Goal: Information Seeking & Learning: Learn about a topic

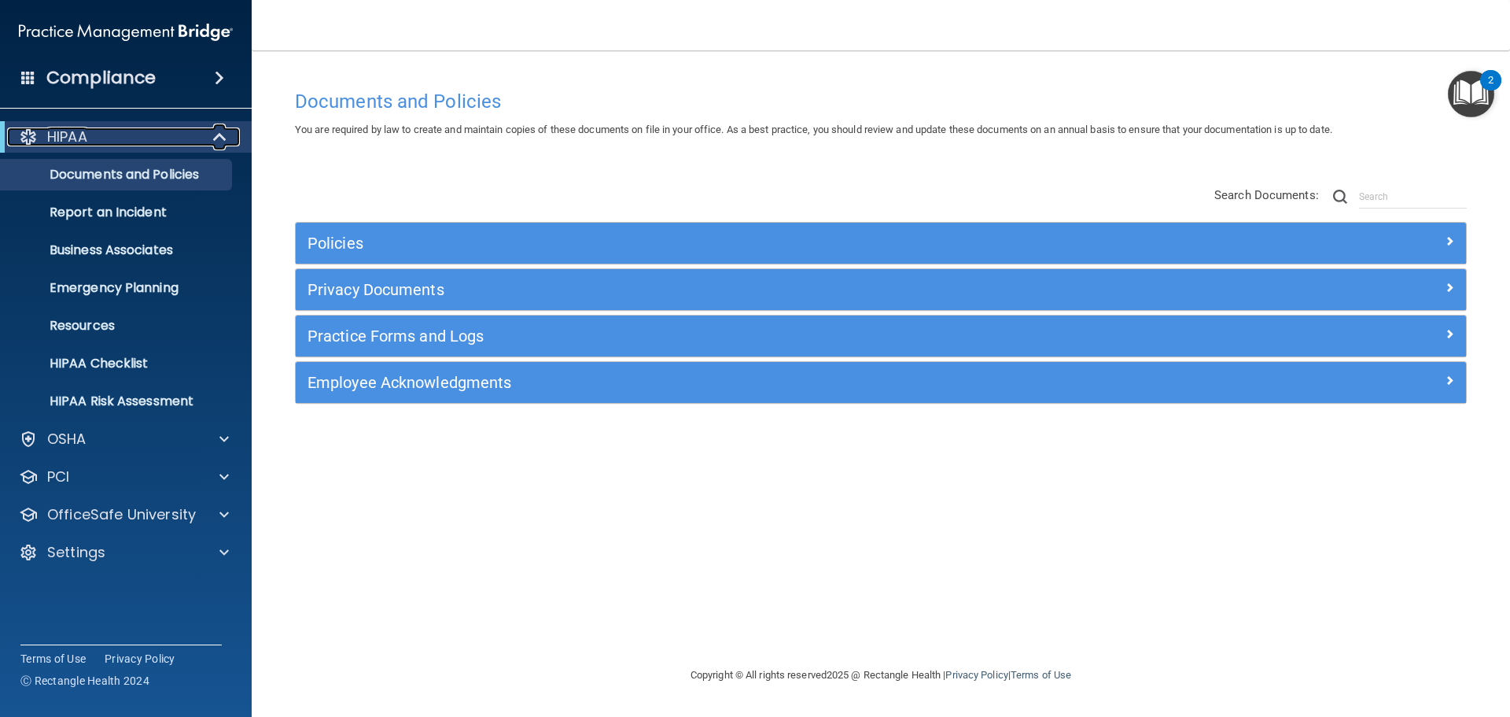
click at [219, 131] on span at bounding box center [221, 136] width 13 height 19
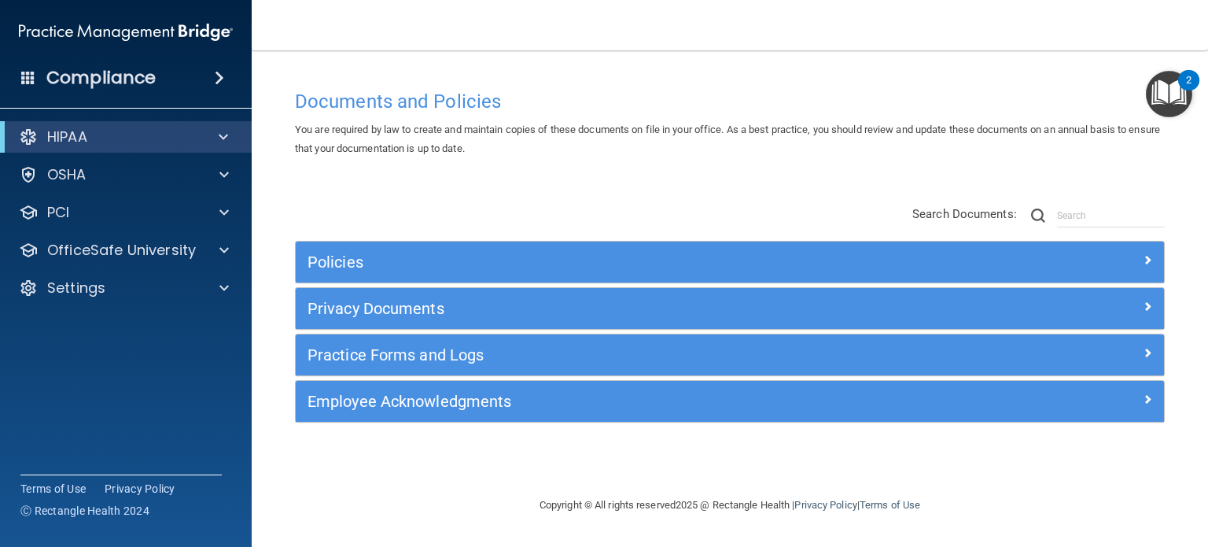
click at [219, 73] on span at bounding box center [219, 77] width 9 height 19
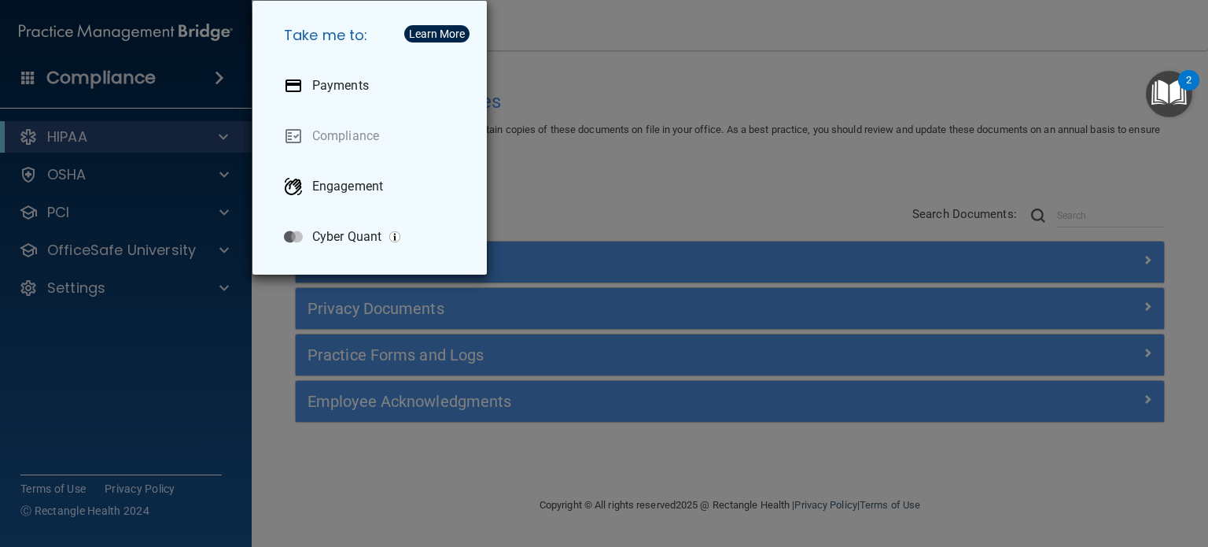
click at [560, 91] on div "Take me to: Payments Compliance Engagement Cyber Quant" at bounding box center [604, 273] width 1208 height 547
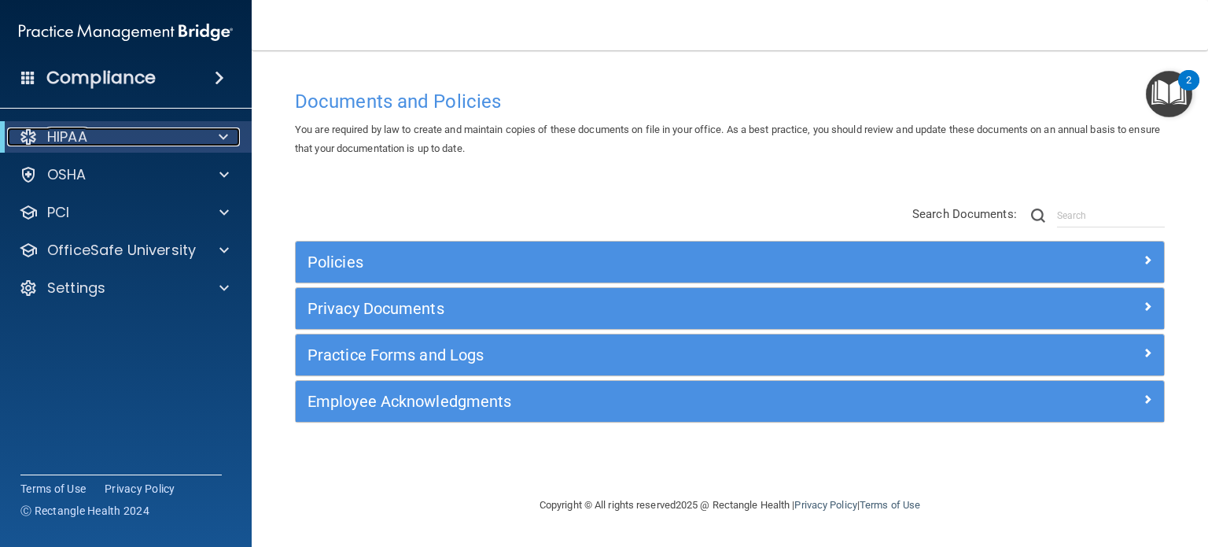
click at [225, 135] on span at bounding box center [223, 136] width 9 height 19
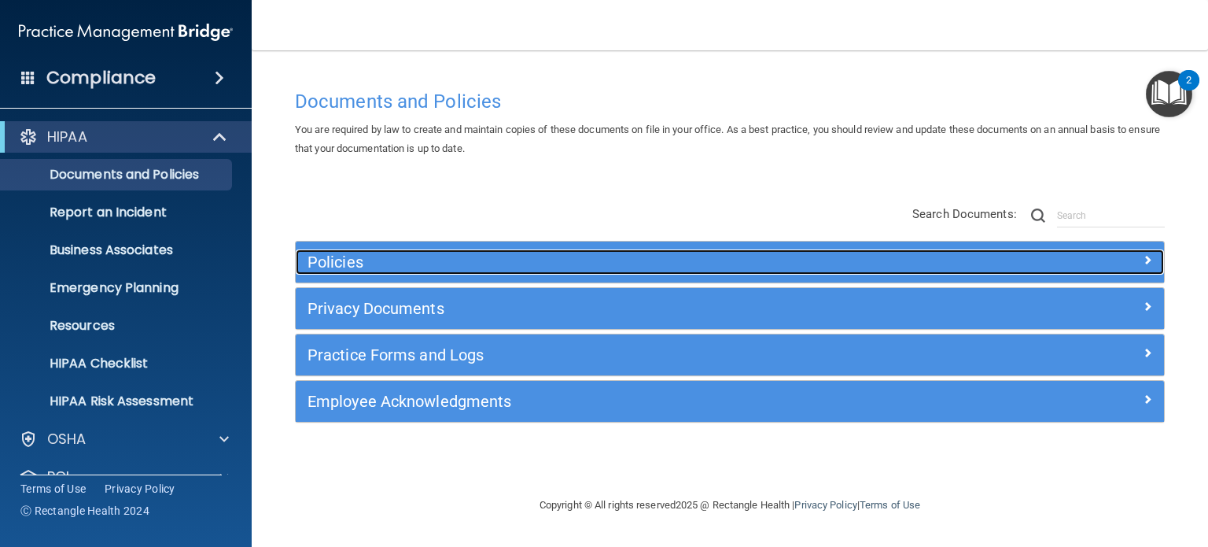
click at [339, 254] on h5 "Policies" at bounding box center [622, 261] width 628 height 17
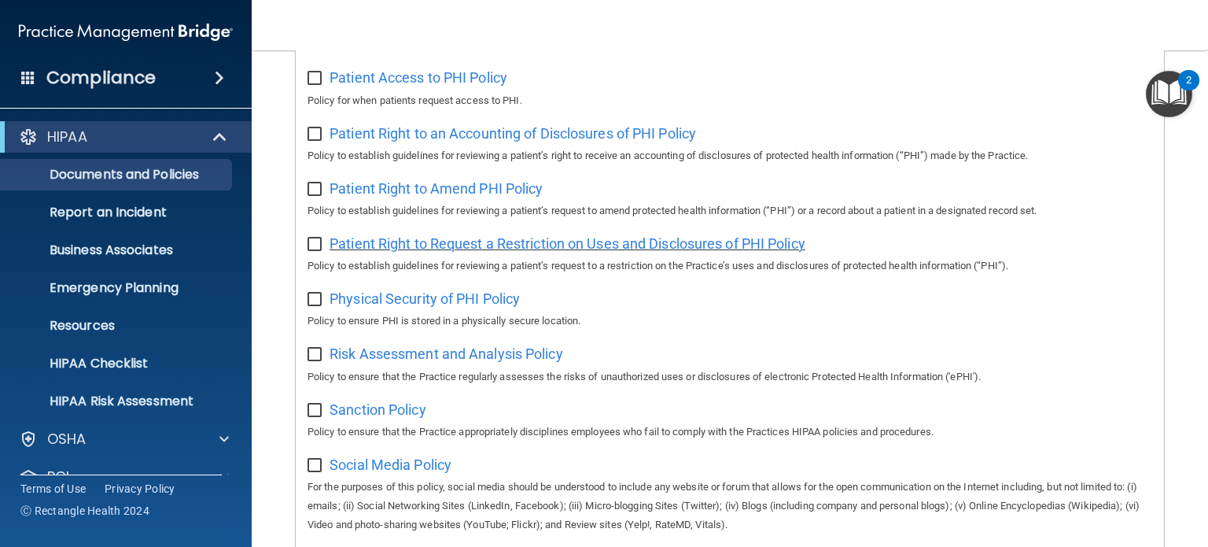
scroll to position [787, 0]
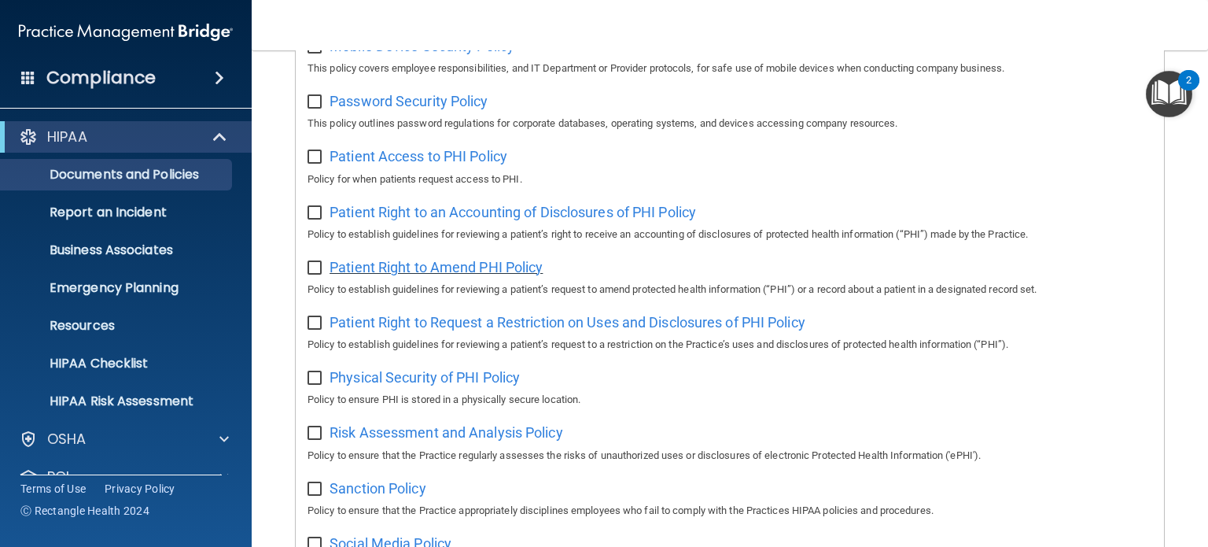
click at [444, 273] on span "Patient Right to Amend PHI Policy" at bounding box center [436, 267] width 213 height 17
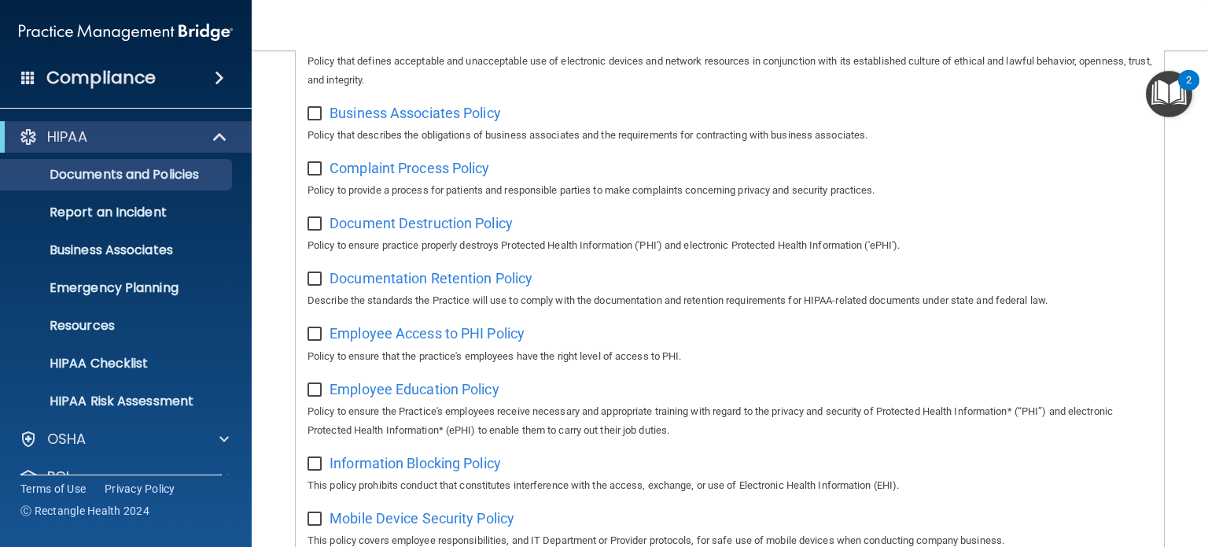
scroll to position [79, 0]
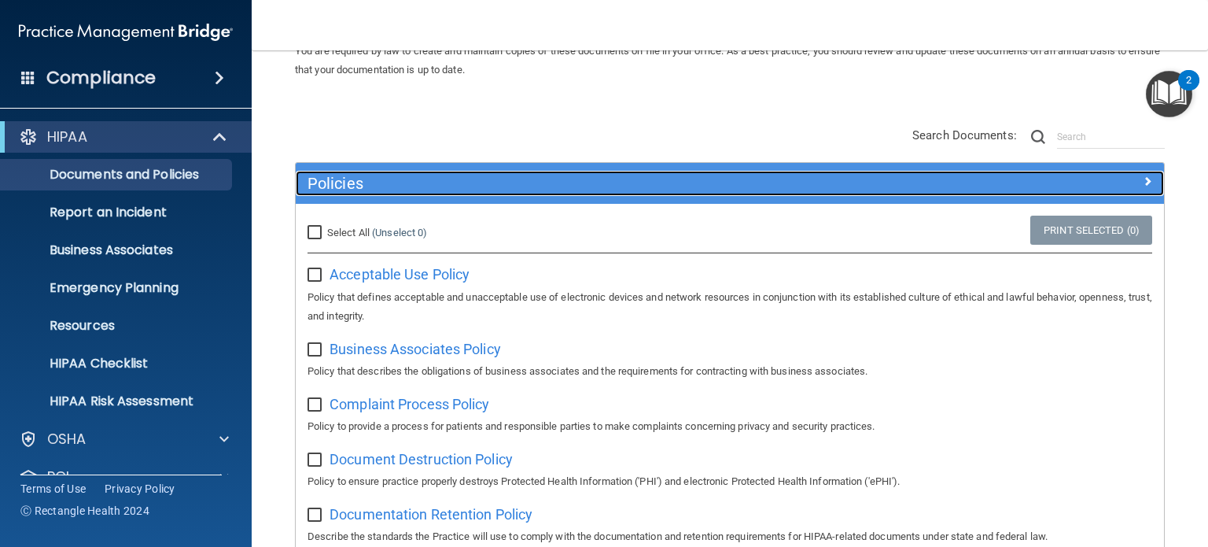
click at [371, 181] on h5 "Policies" at bounding box center [622, 183] width 628 height 17
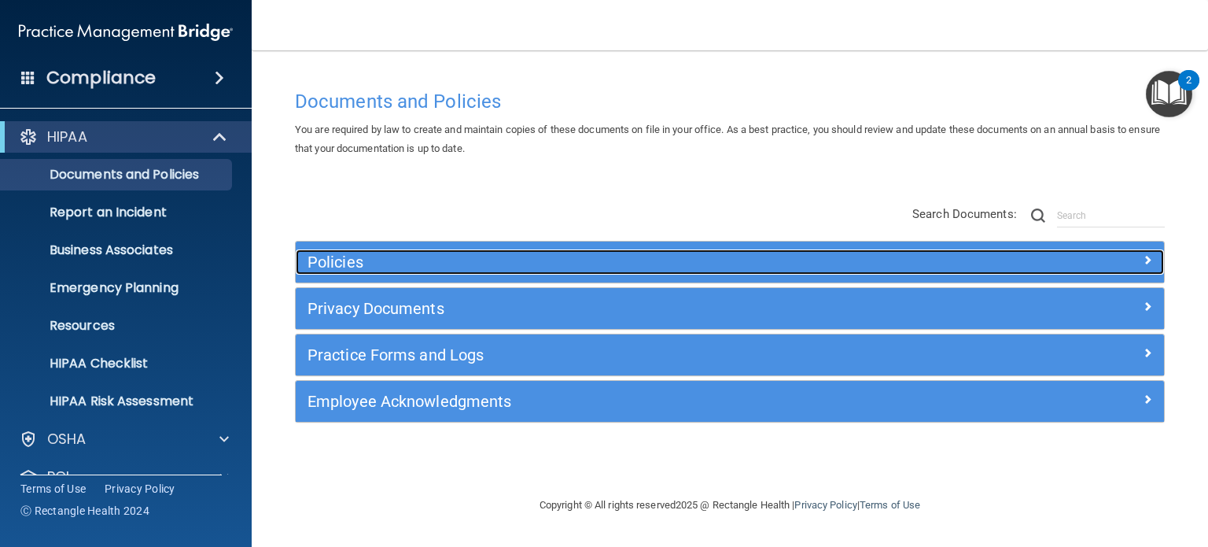
scroll to position [0, 0]
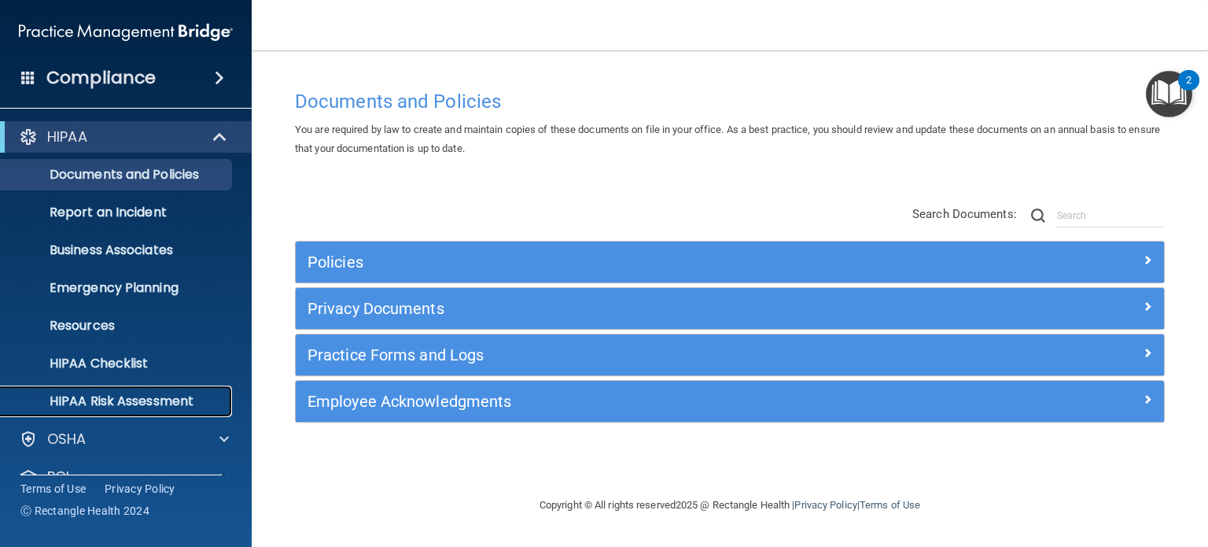
click at [143, 396] on p "HIPAA Risk Assessment" at bounding box center [117, 401] width 215 height 16
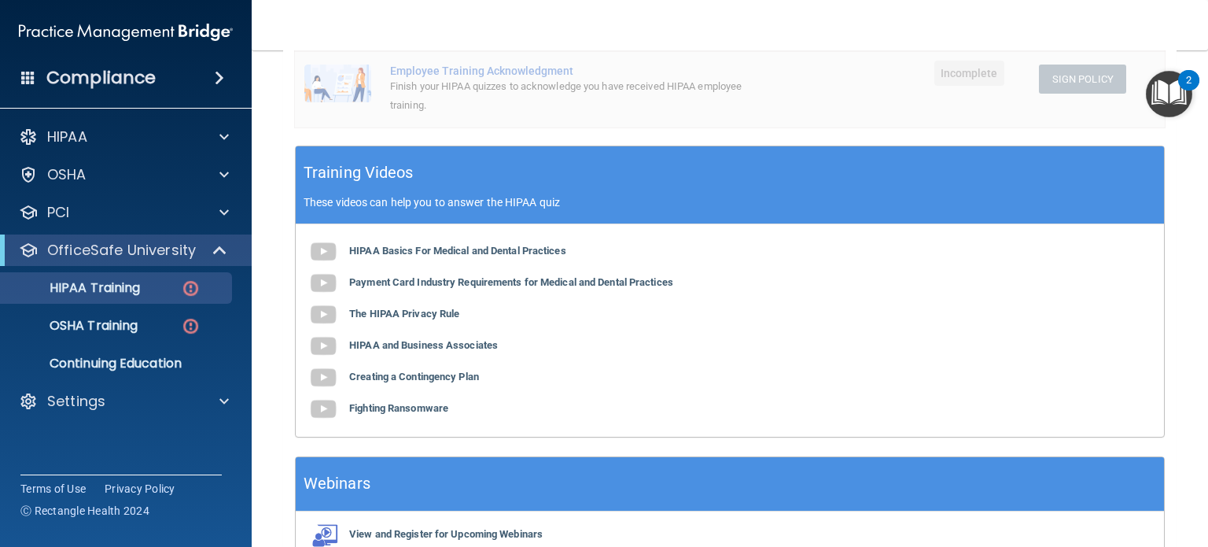
scroll to position [472, 0]
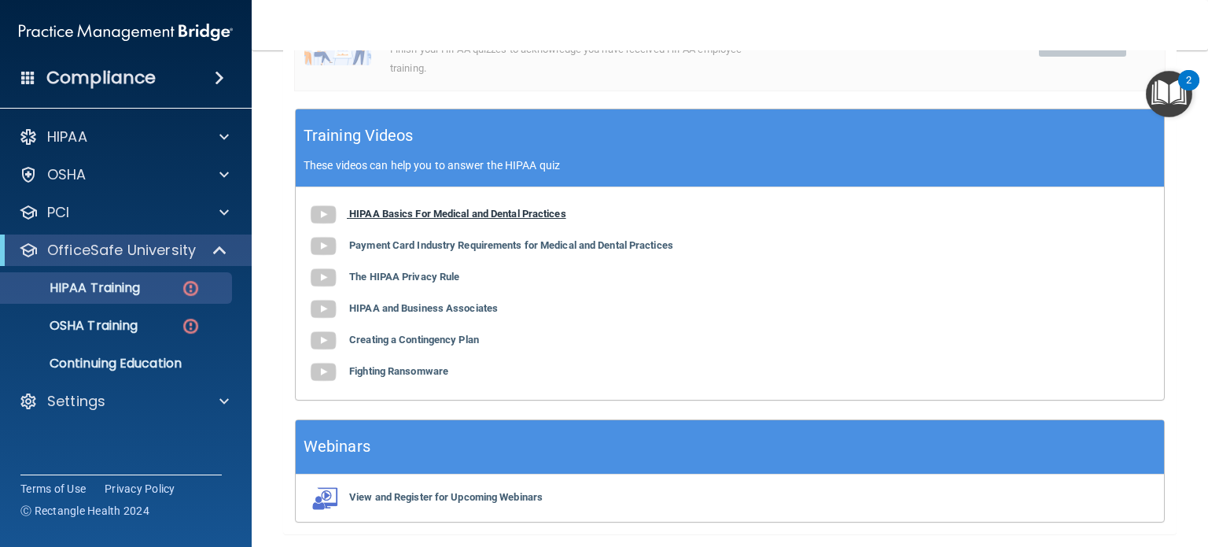
click at [402, 216] on b "HIPAA Basics For Medical and Dental Practices" at bounding box center [457, 214] width 217 height 12
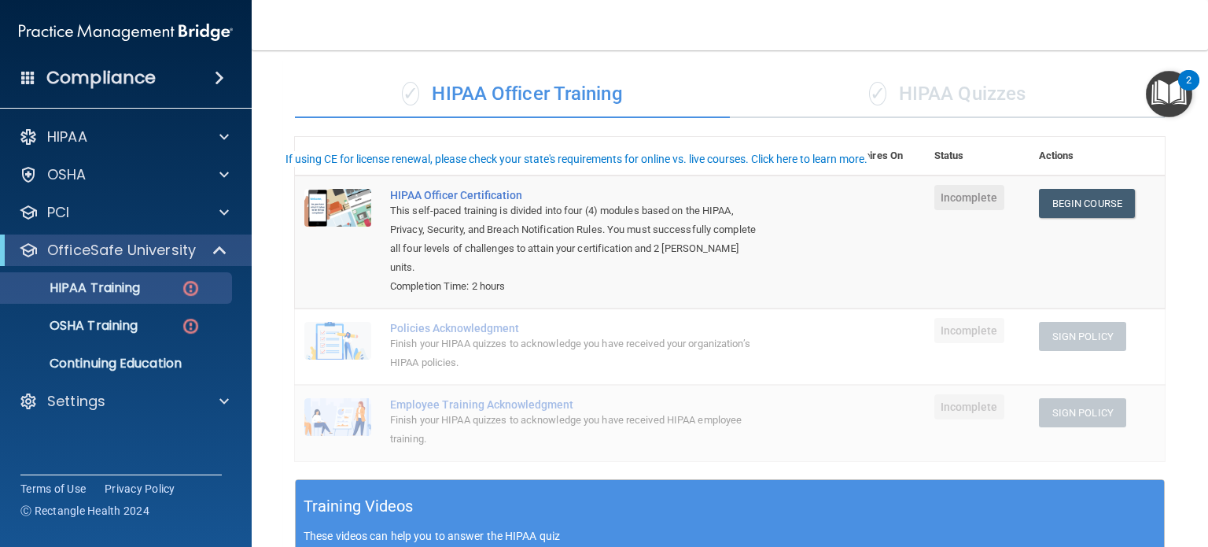
scroll to position [0, 0]
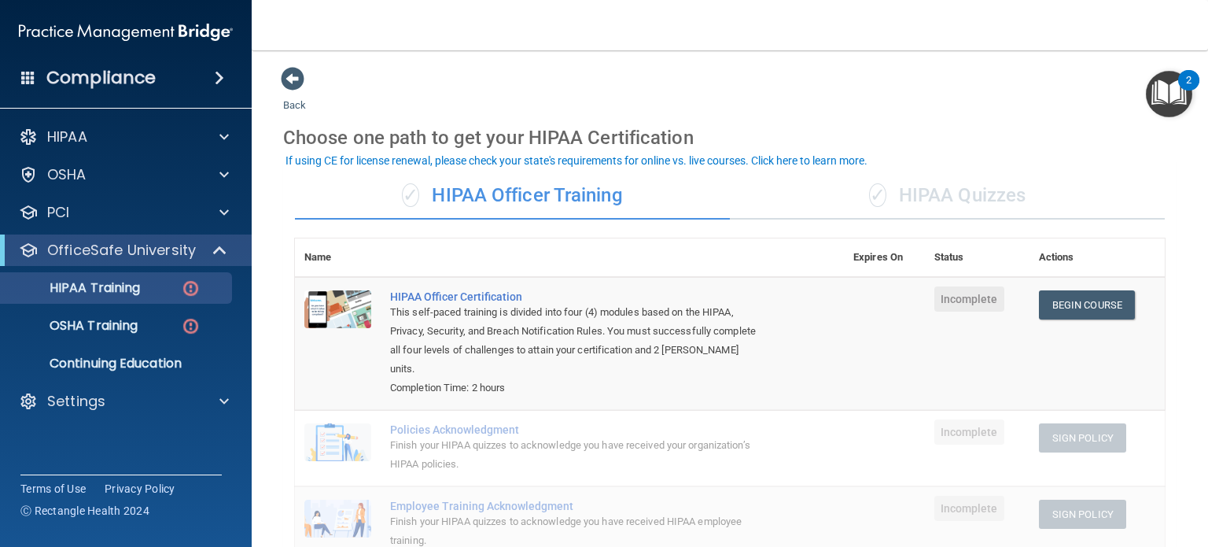
click at [942, 202] on div "✓ HIPAA Quizzes" at bounding box center [947, 195] width 435 height 47
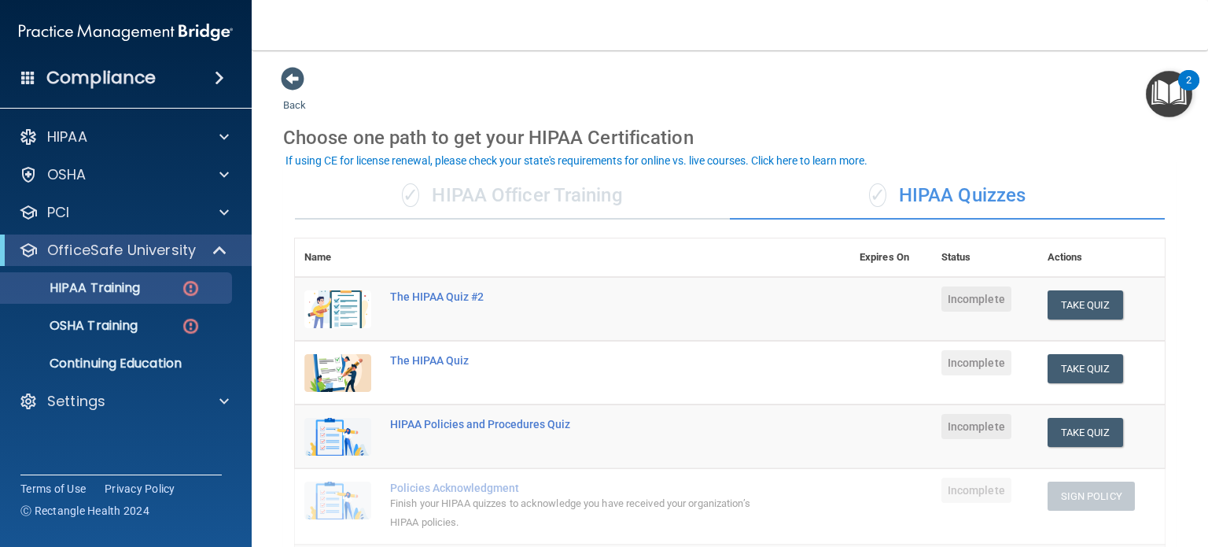
click at [498, 193] on div "✓ HIPAA Officer Training" at bounding box center [512, 195] width 435 height 47
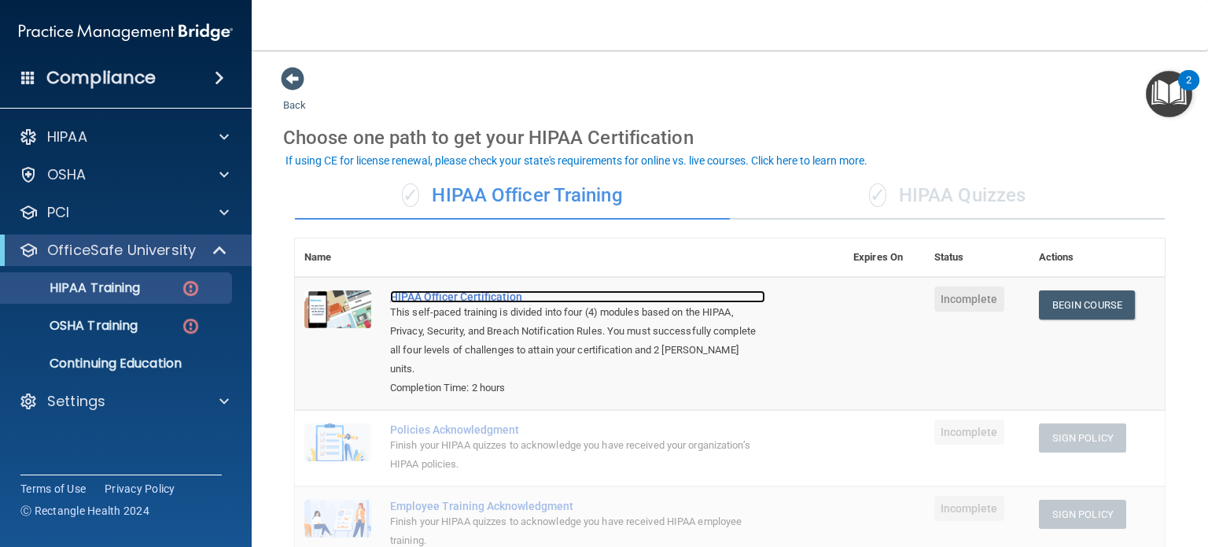
click at [503, 291] on div "HIPAA Officer Certification" at bounding box center [577, 296] width 375 height 13
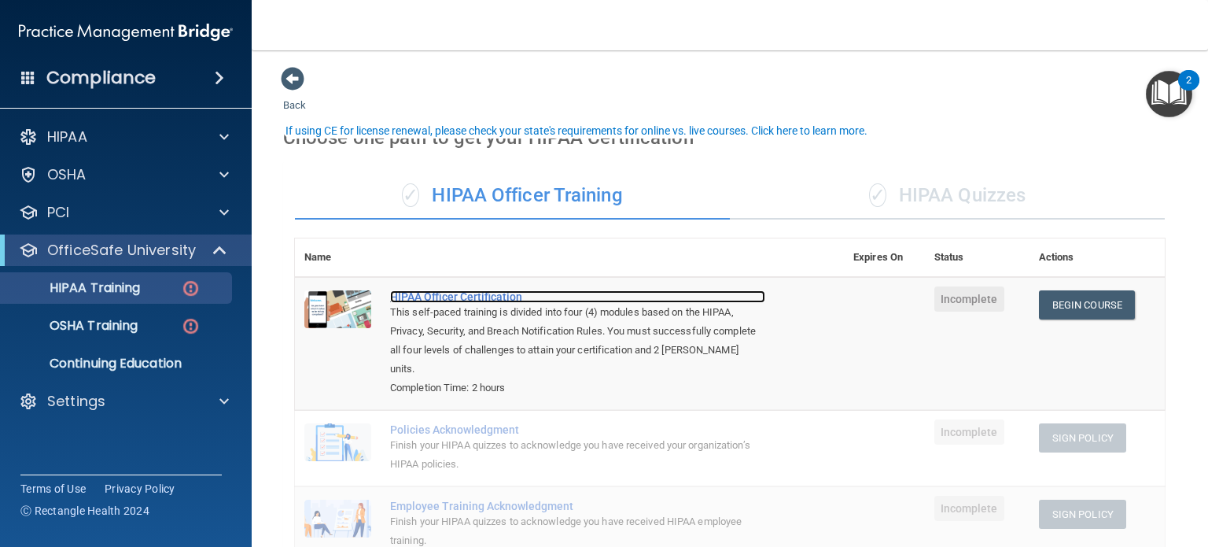
scroll to position [79, 0]
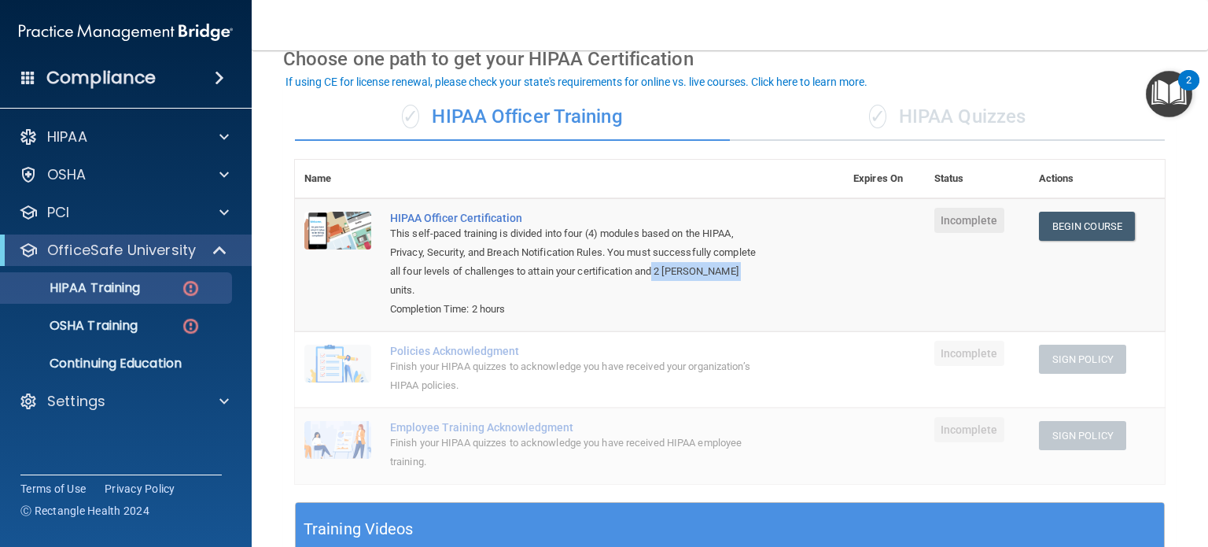
drag, startPoint x: 702, startPoint y: 270, endPoint x: 744, endPoint y: 289, distance: 46.1
click at [744, 289] on div "This self-paced training is divided into four (4) modules based on the HIPAA, P…" at bounding box center [577, 262] width 375 height 76
click at [734, 286] on div "This self-paced training is divided into four (4) modules based on the HIPAA, P…" at bounding box center [577, 262] width 375 height 76
drag, startPoint x: 706, startPoint y: 270, endPoint x: 758, endPoint y: 283, distance: 54.4
click at [758, 283] on div "This self-paced training is divided into four (4) modules based on the HIPAA, P…" at bounding box center [577, 262] width 375 height 76
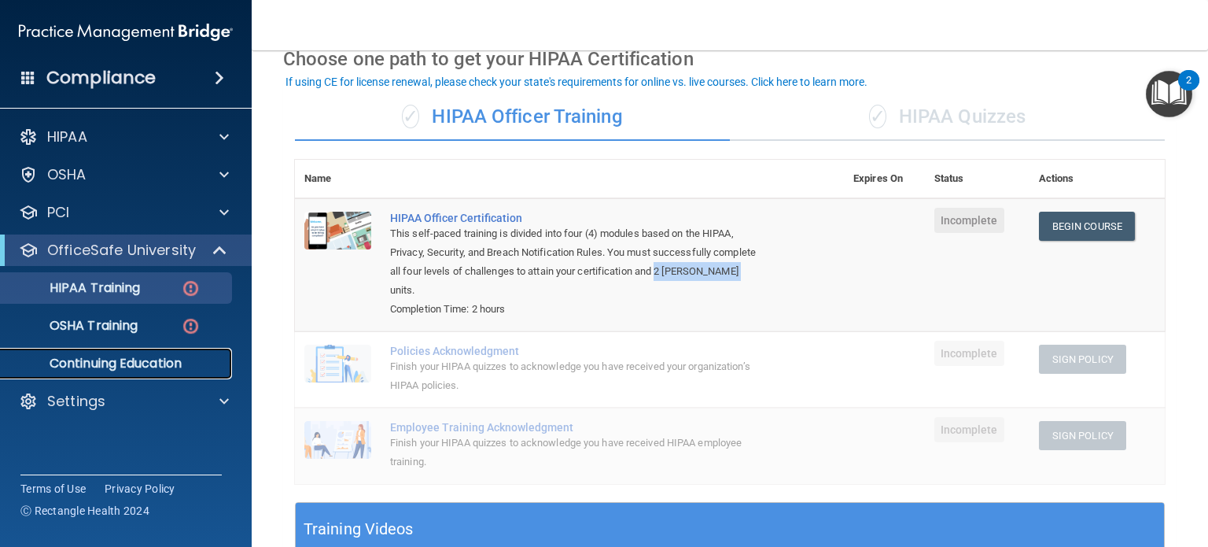
click at [121, 365] on p "Continuing Education" at bounding box center [117, 364] width 215 height 16
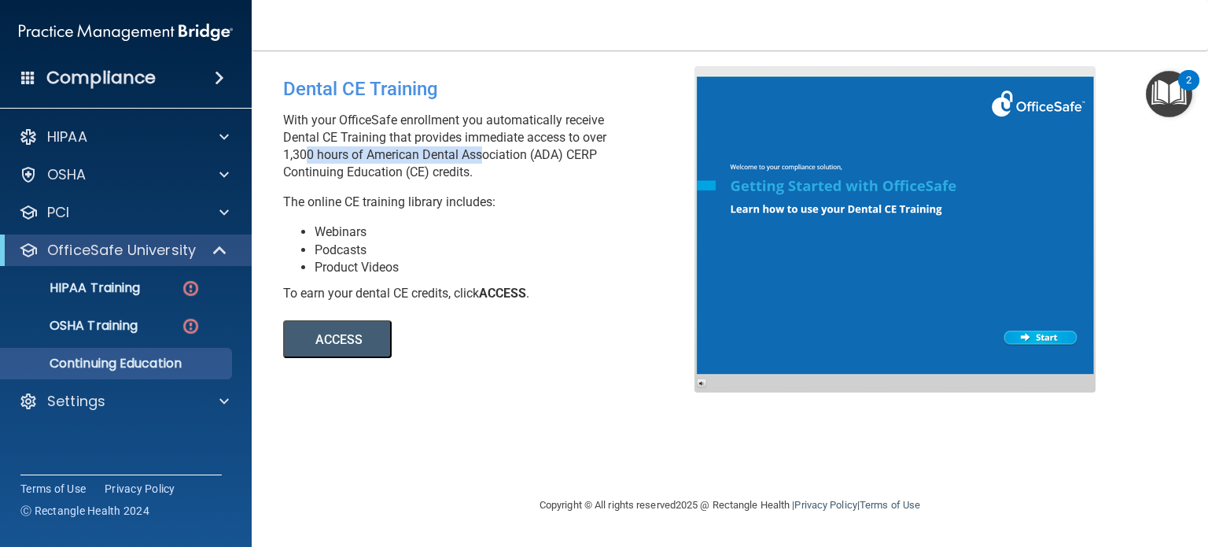
drag, startPoint x: 297, startPoint y: 156, endPoint x: 488, endPoint y: 164, distance: 191.3
click at [488, 164] on p "With your OfficeSafe enrollment you automatically receive Dental CE Training th…" at bounding box center [494, 146] width 423 height 69
click at [364, 328] on button "ACCESS" at bounding box center [337, 339] width 109 height 38
click at [566, 78] on div "Dental CE Training" at bounding box center [494, 89] width 423 height 46
click at [222, 248] on span at bounding box center [221, 250] width 13 height 19
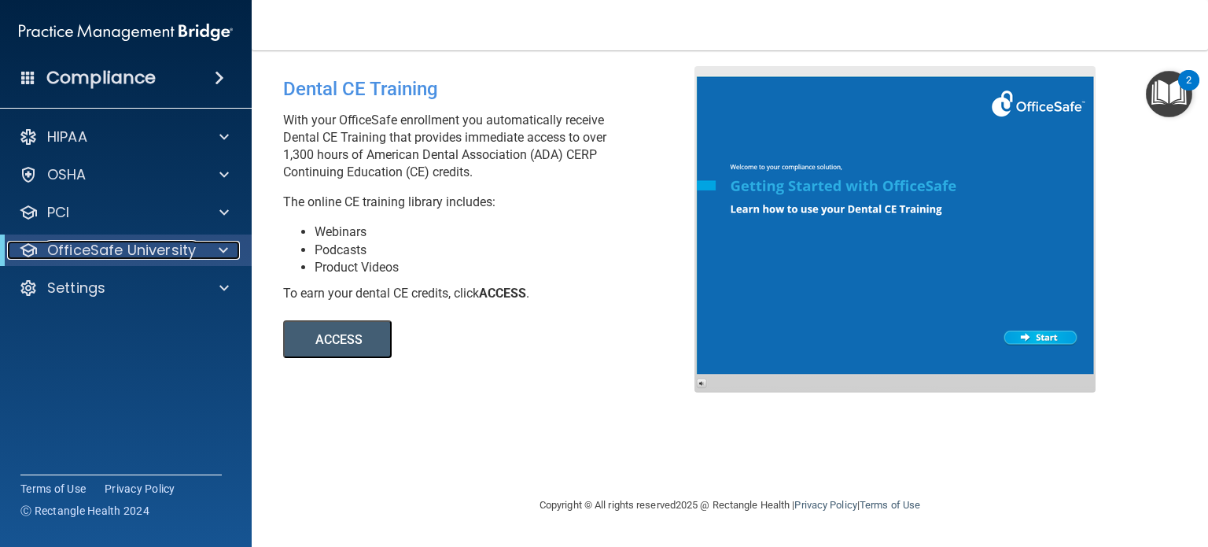
click at [223, 245] on span at bounding box center [223, 250] width 9 height 19
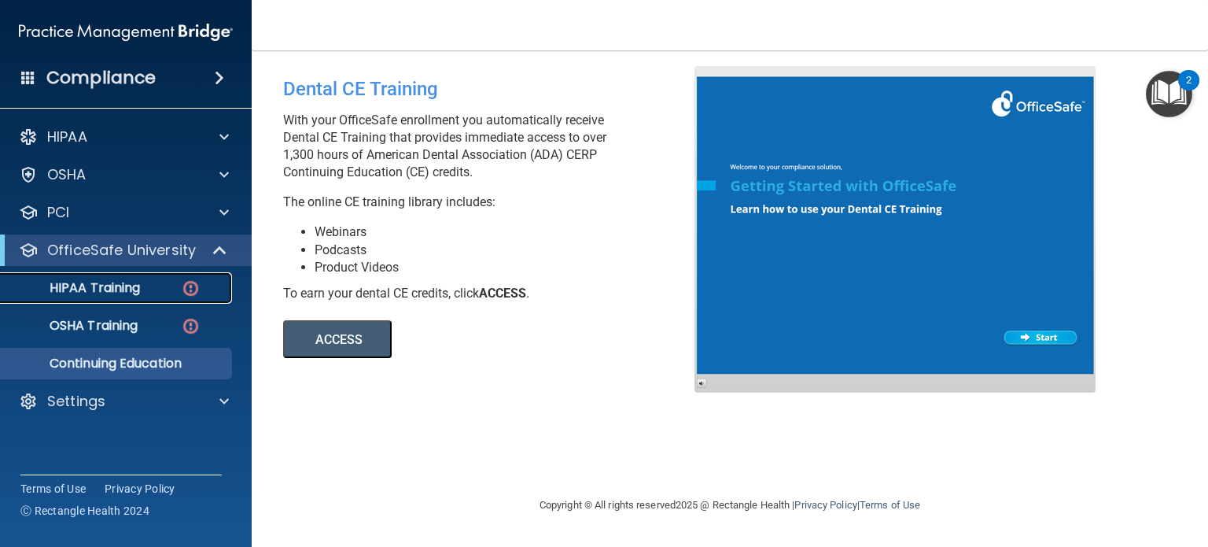
click at [127, 286] on p "HIPAA Training" at bounding box center [75, 288] width 130 height 16
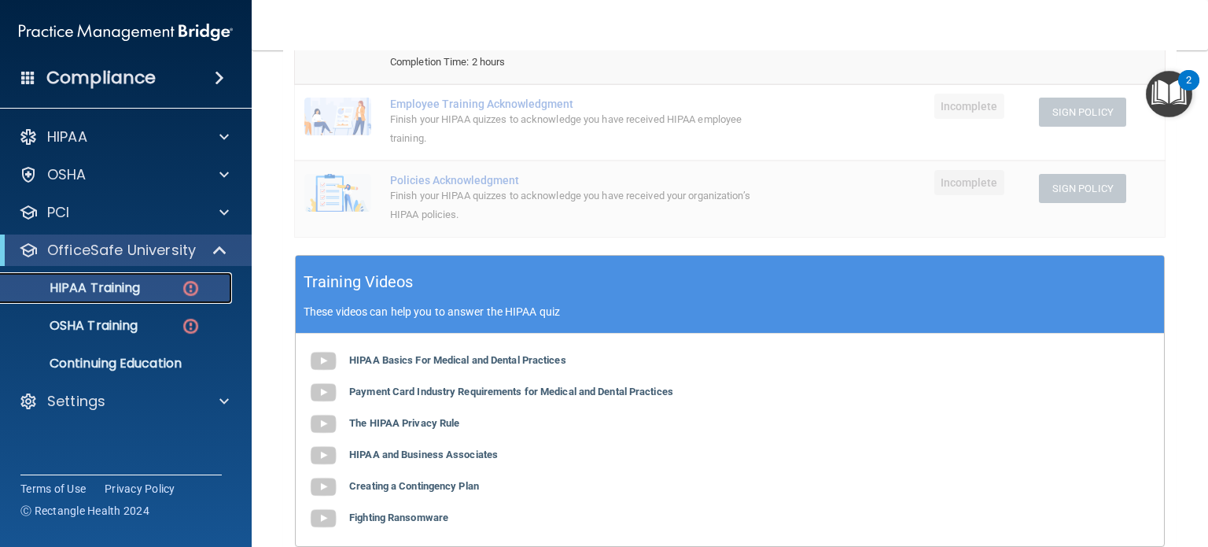
scroll to position [393, 0]
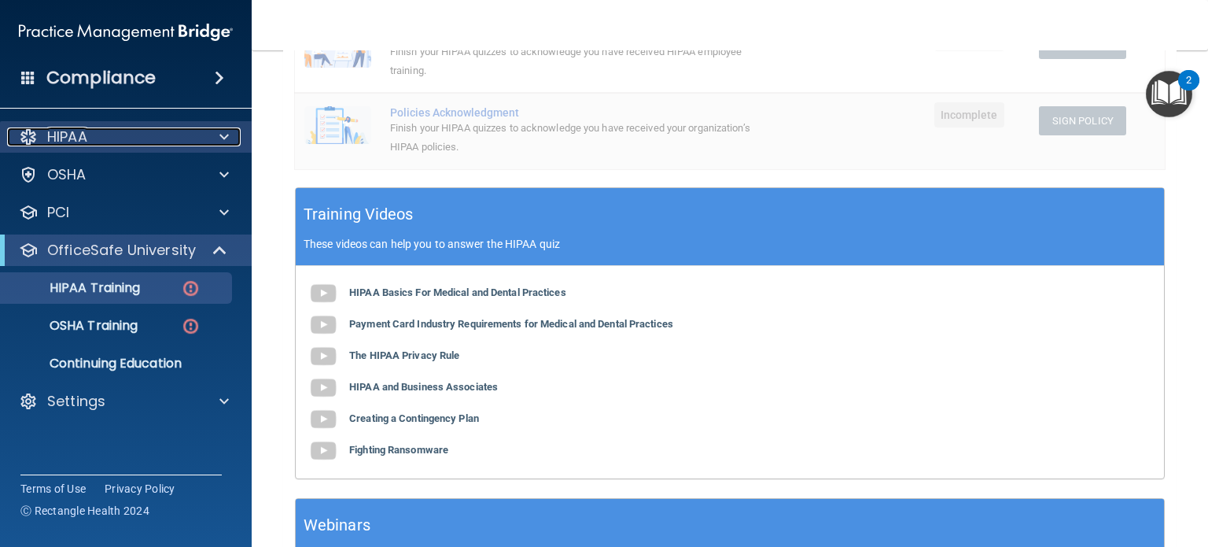
click at [223, 133] on span at bounding box center [223, 136] width 9 height 19
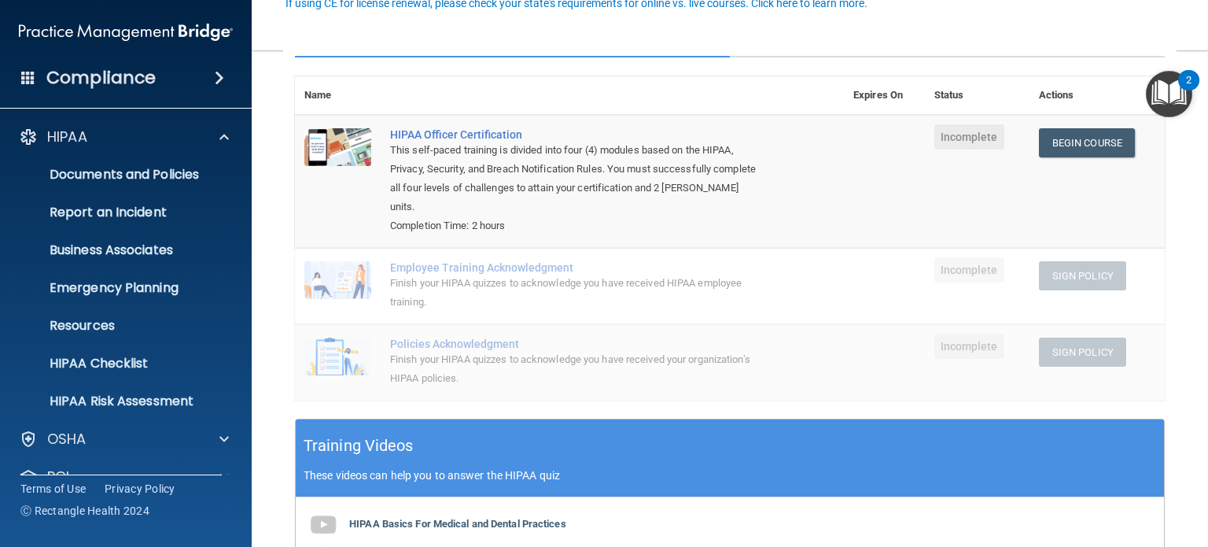
scroll to position [157, 0]
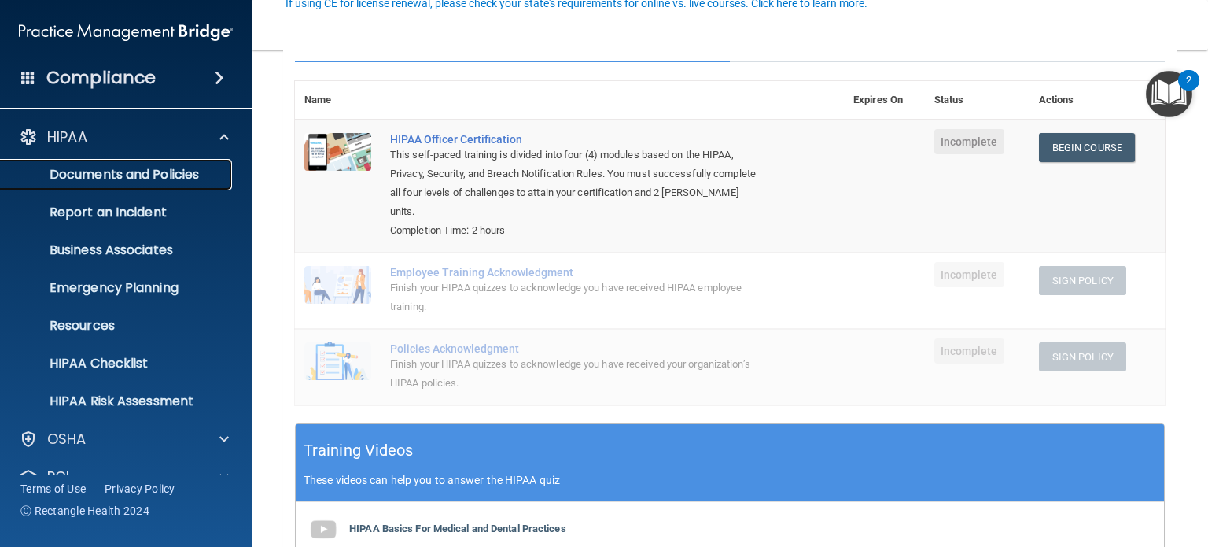
click at [165, 171] on p "Documents and Policies" at bounding box center [117, 175] width 215 height 16
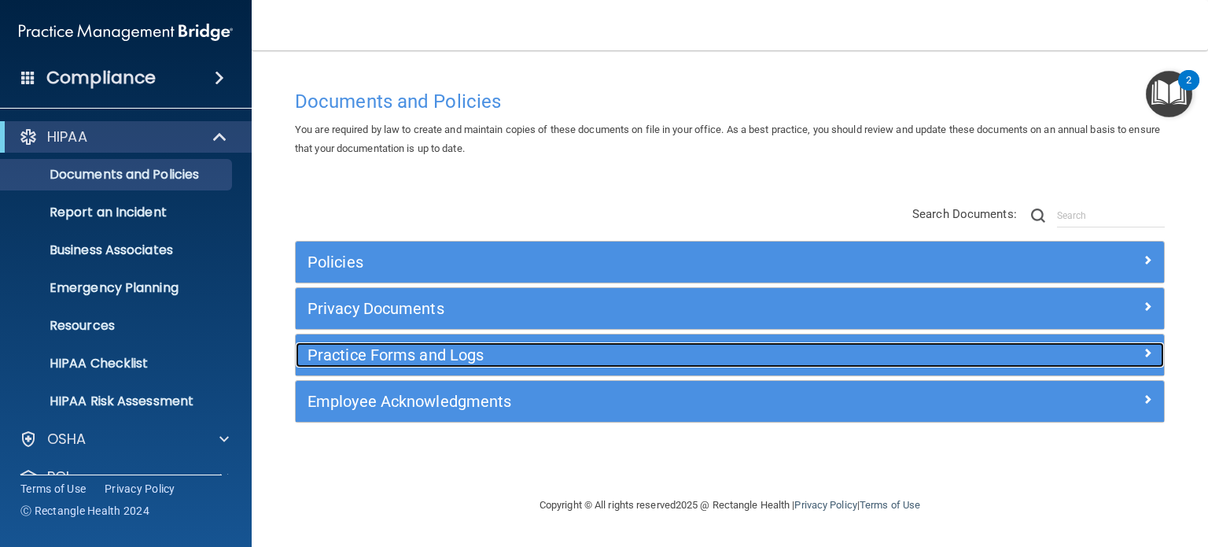
click at [424, 356] on h5 "Practice Forms and Logs" at bounding box center [622, 354] width 628 height 17
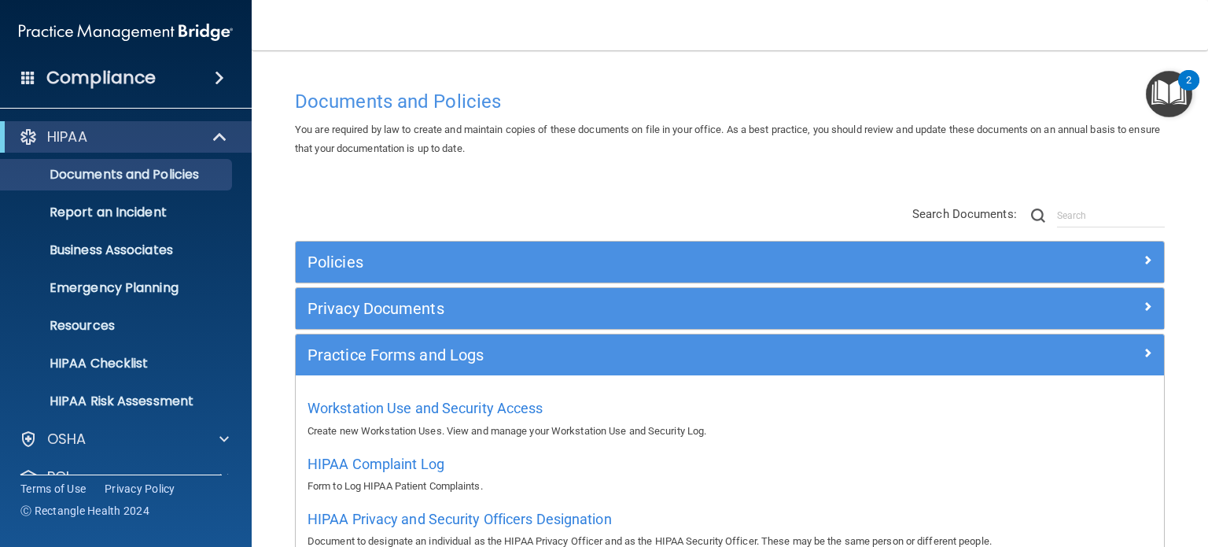
click at [215, 75] on span at bounding box center [219, 77] width 9 height 19
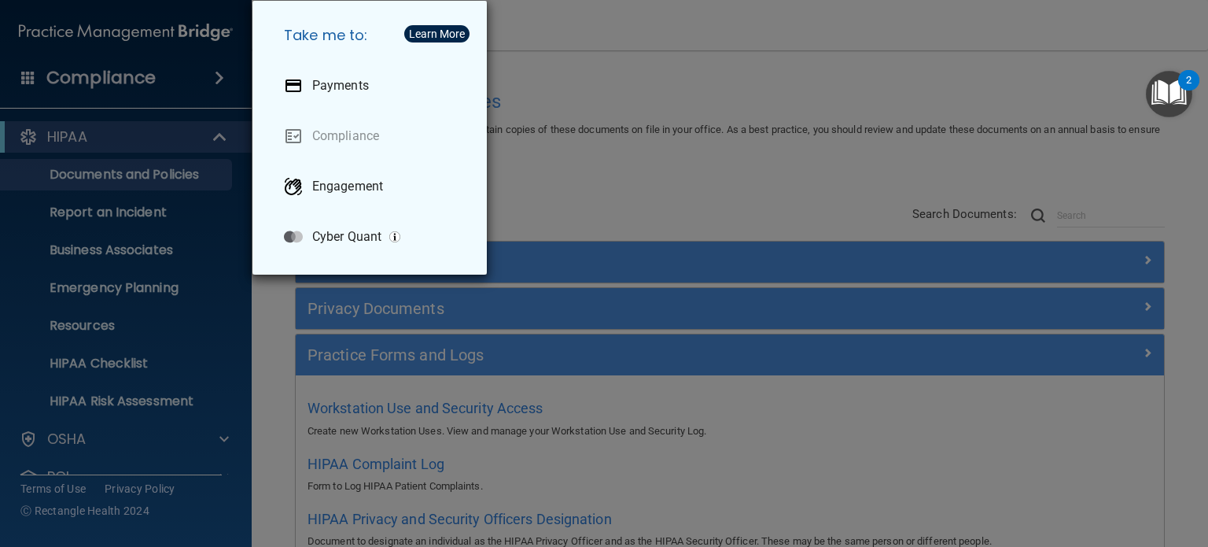
click at [592, 76] on div "Take me to: Payments Compliance Engagement Cyber Quant" at bounding box center [604, 273] width 1208 height 547
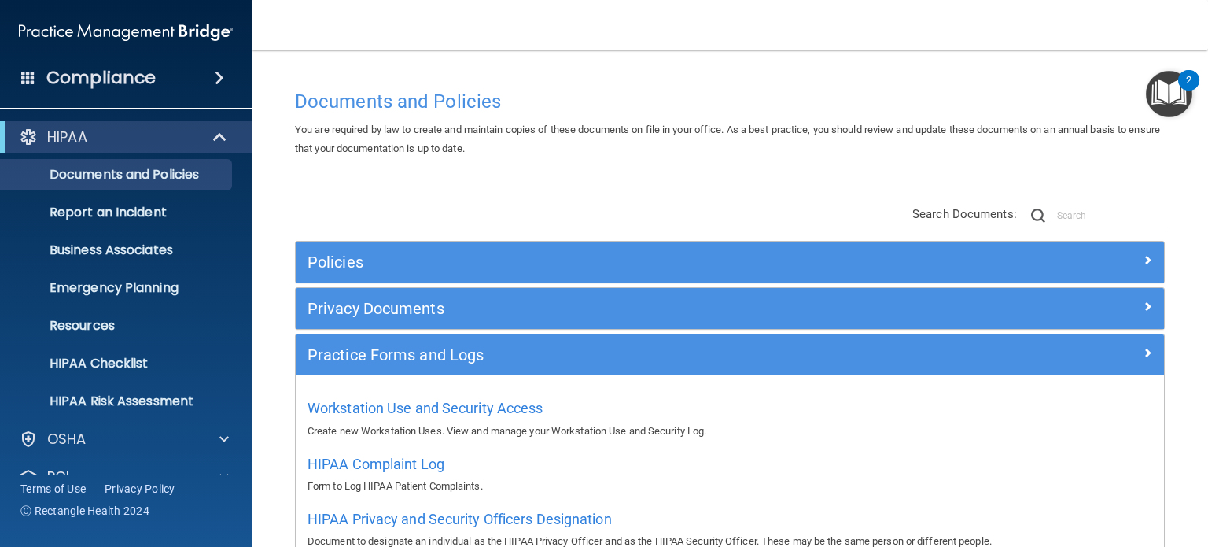
click at [755, 444] on div "Workstation Use and Security Access Create new Workstation Uses. View and manag…" at bounding box center [730, 473] width 868 height 197
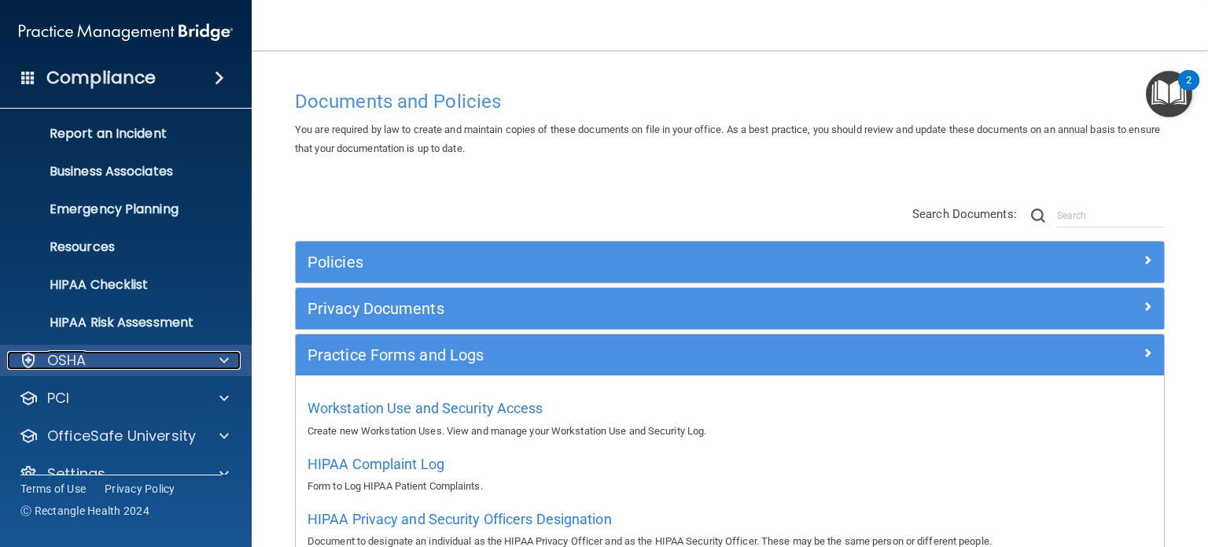
click at [216, 364] on div at bounding box center [221, 360] width 39 height 19
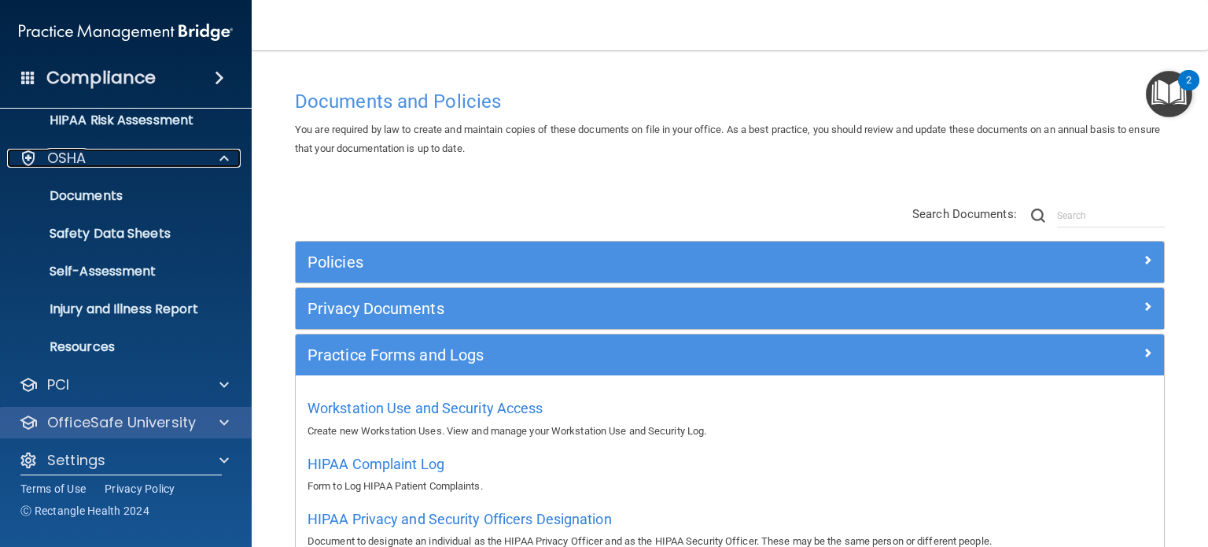
scroll to position [294, 0]
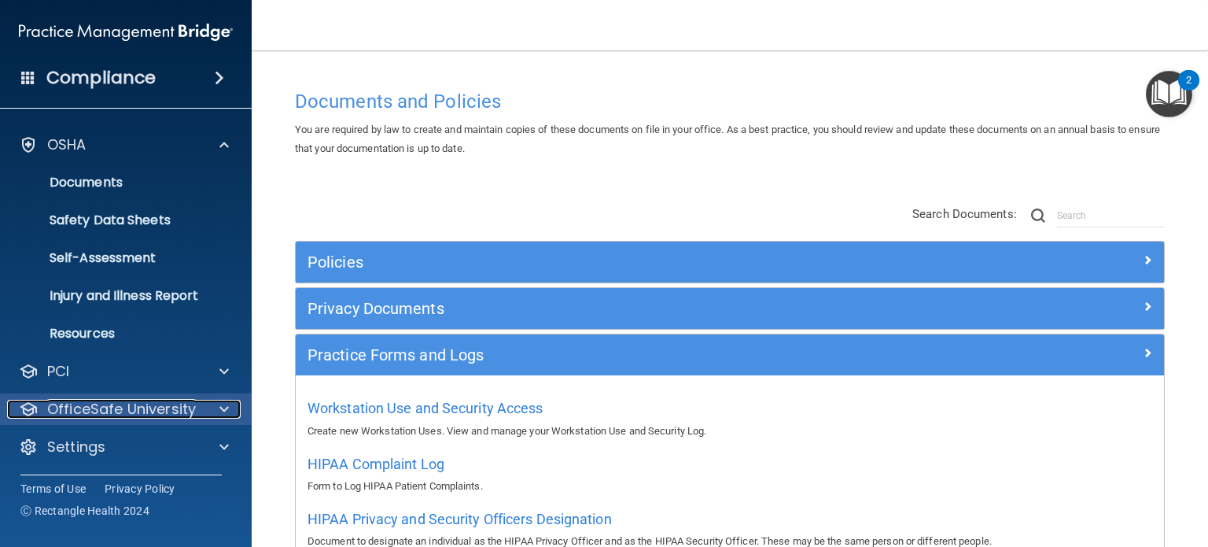
click at [192, 411] on p "OfficeSafe University" at bounding box center [121, 409] width 149 height 19
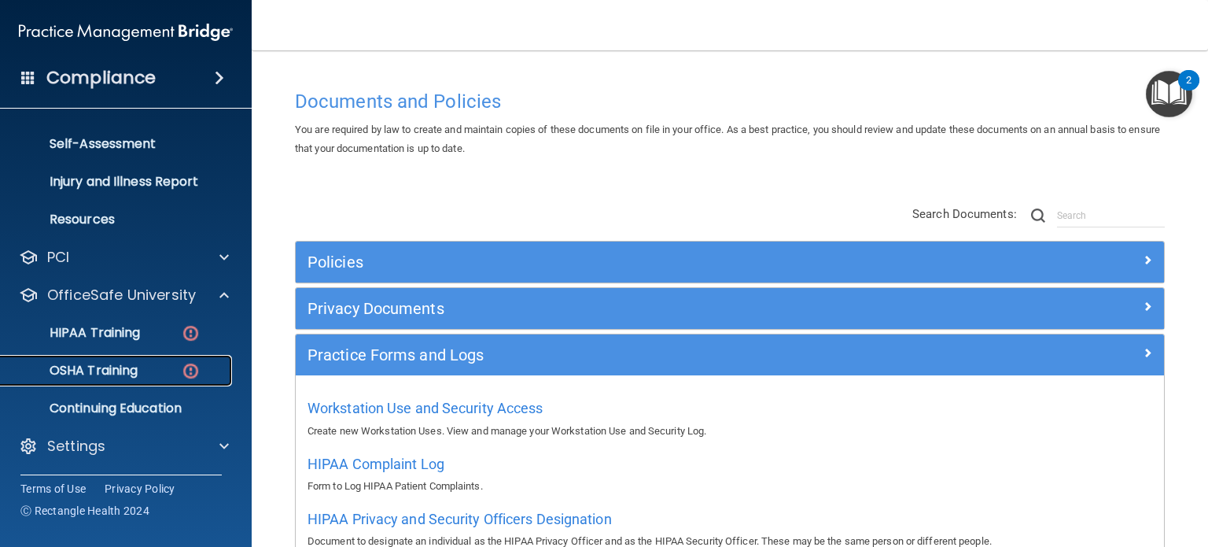
click at [122, 367] on p "OSHA Training" at bounding box center [73, 371] width 127 height 16
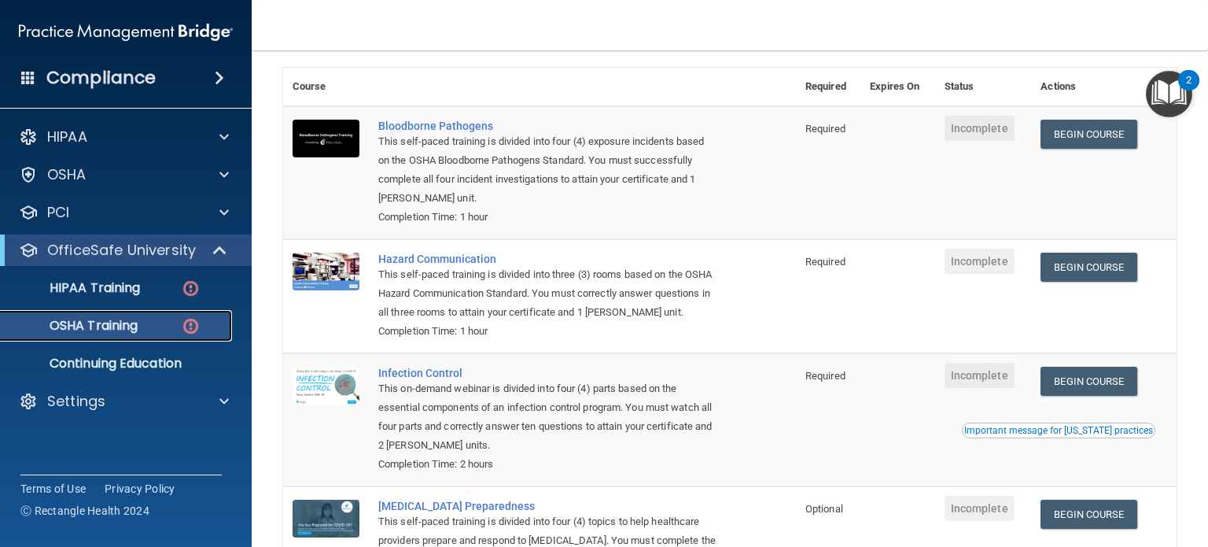
scroll to position [79, 0]
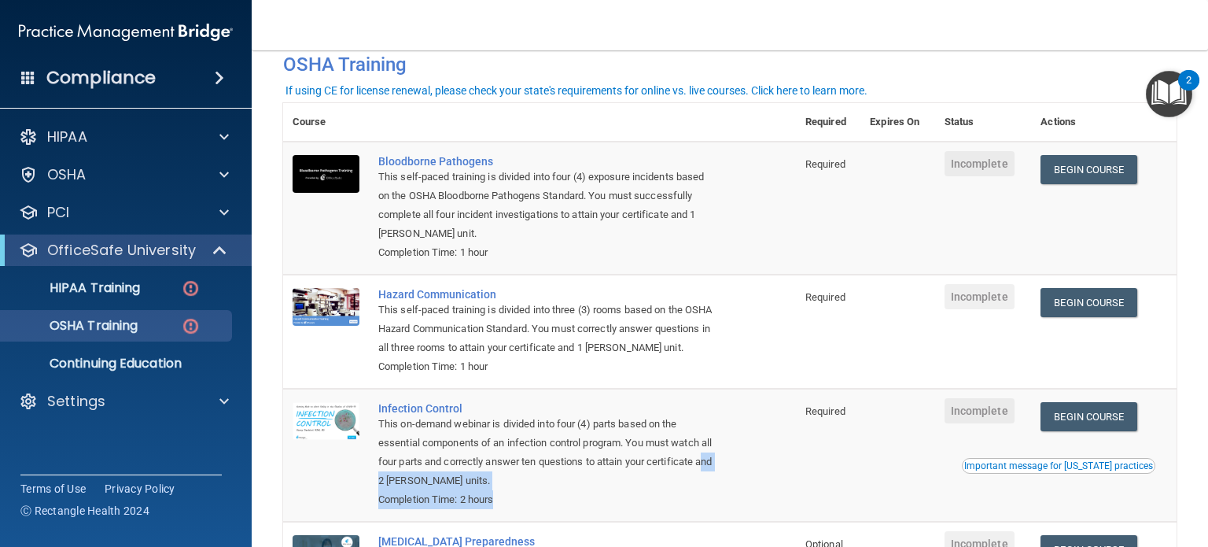
drag, startPoint x: 459, startPoint y: 485, endPoint x: 424, endPoint y: 470, distance: 38.4
click at [387, 473] on td "Infection Control This on-demand webinar is divided into four (4) parts based o…" at bounding box center [582, 455] width 427 height 133
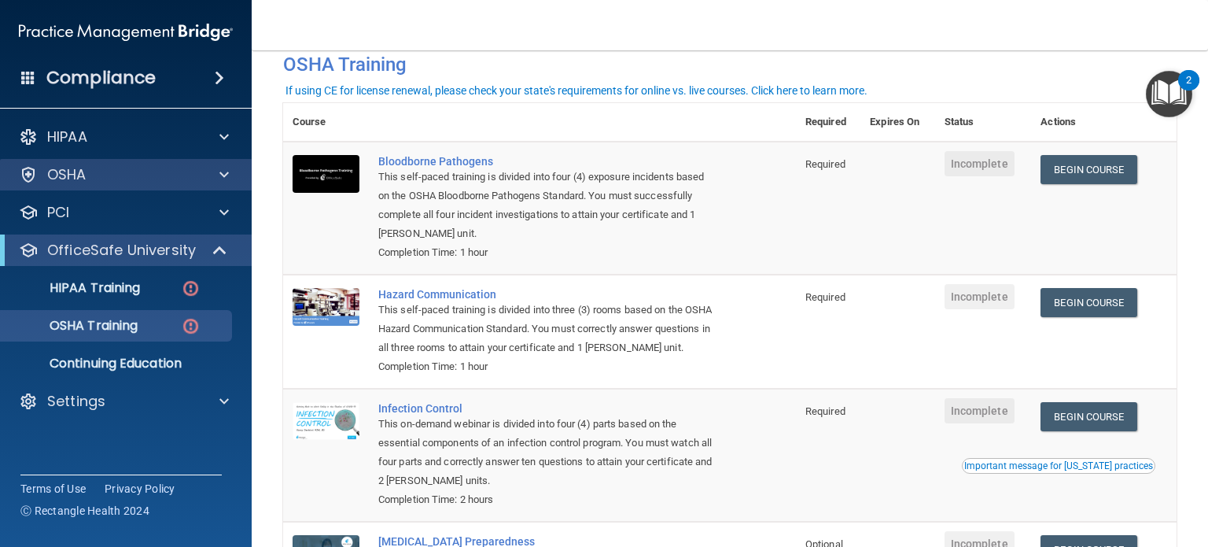
click at [208, 185] on div "OSHA" at bounding box center [126, 174] width 253 height 31
click at [233, 170] on div at bounding box center [221, 174] width 39 height 19
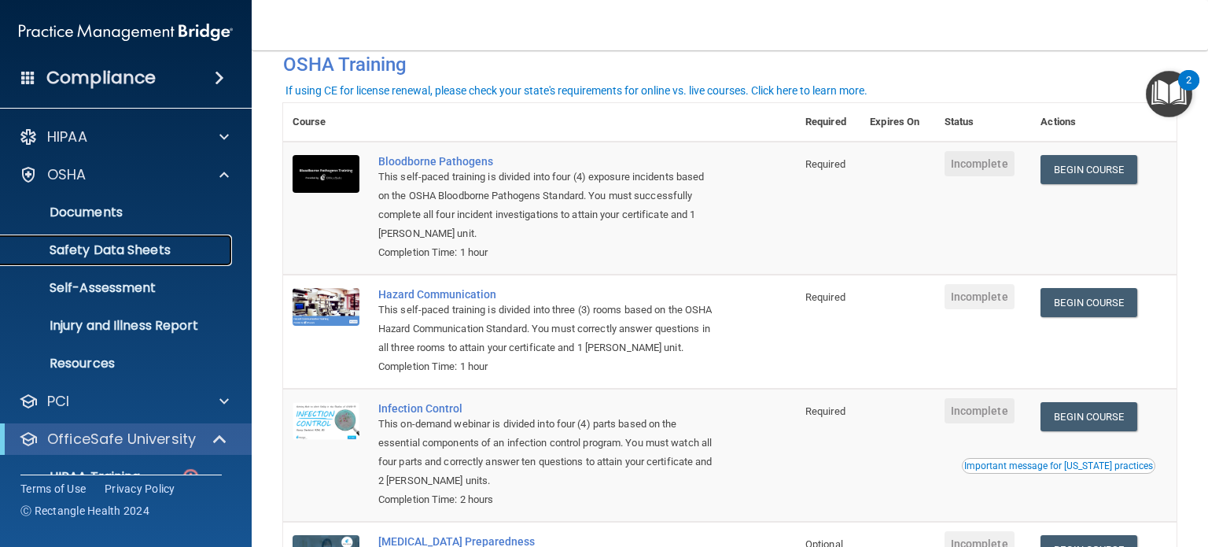
click at [129, 249] on p "Safety Data Sheets" at bounding box center [117, 250] width 215 height 16
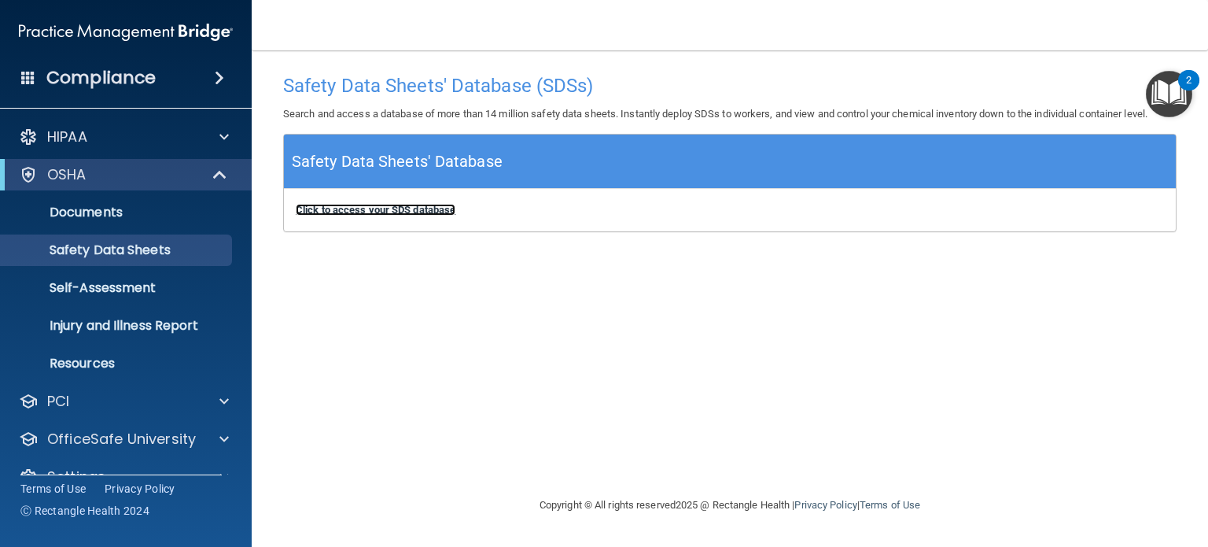
click at [330, 208] on b "Click to access your SDS database" at bounding box center [376, 210] width 160 height 12
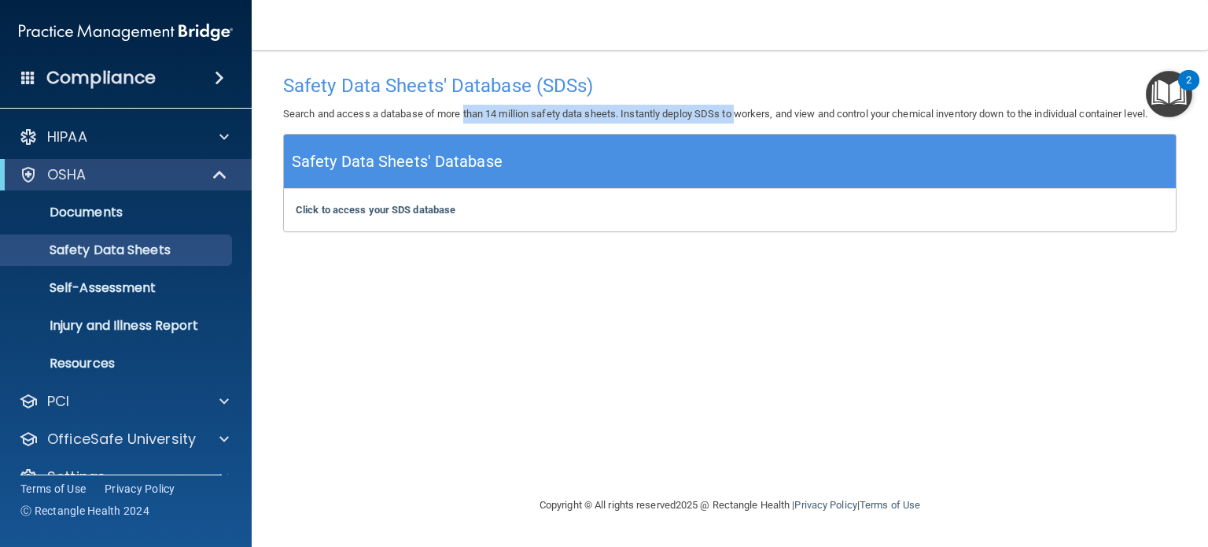
drag, startPoint x: 464, startPoint y: 111, endPoint x: 743, endPoint y: 116, distance: 279.3
click at [743, 116] on p "Search and access a database of more than 14 million safety data sheets. Instan…" at bounding box center [730, 114] width 894 height 19
click at [114, 216] on p "Documents" at bounding box center [117, 213] width 215 height 16
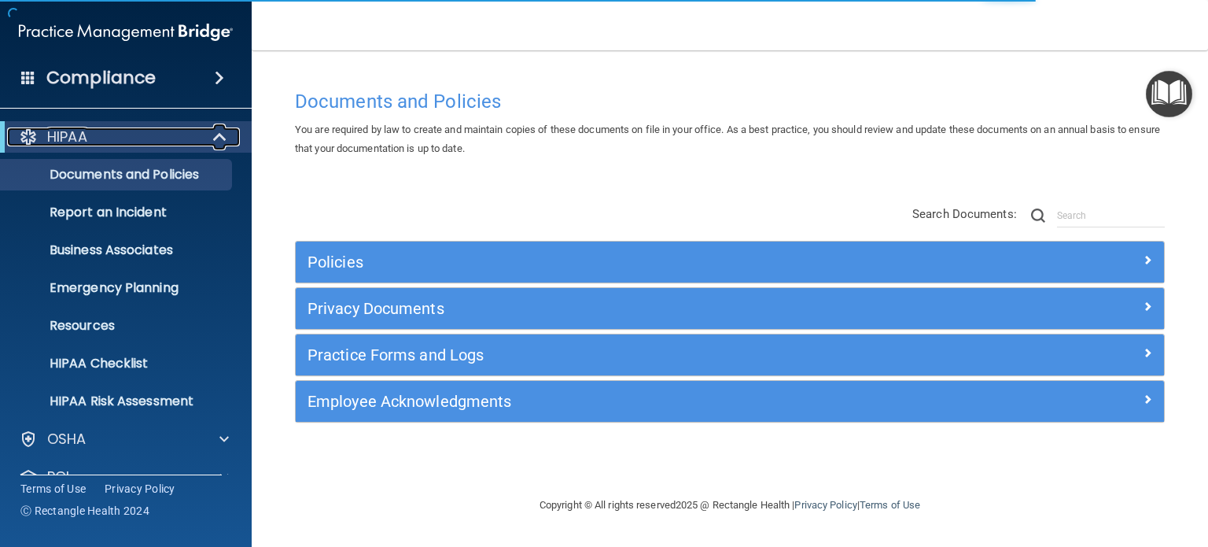
click at [216, 129] on span at bounding box center [221, 136] width 13 height 19
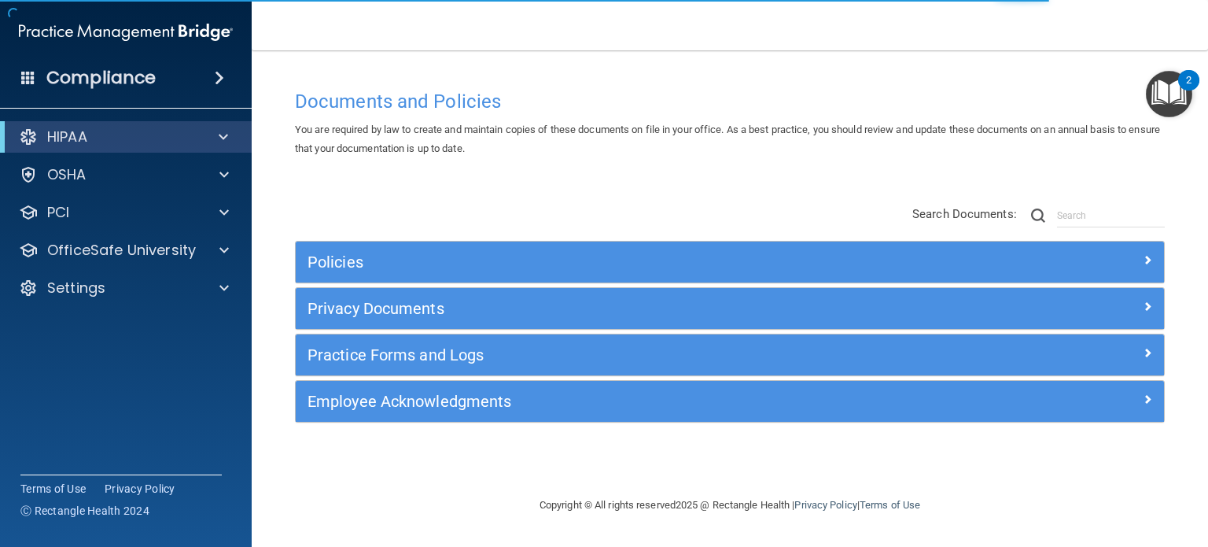
click at [221, 74] on span at bounding box center [219, 77] width 9 height 19
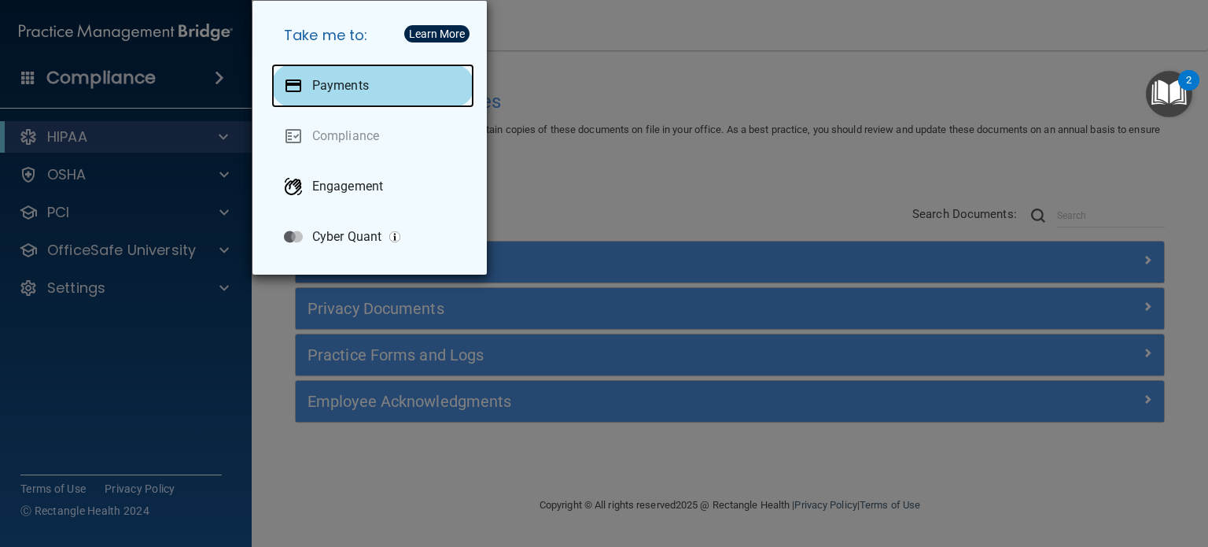
click at [369, 87] on div "Payments" at bounding box center [372, 86] width 203 height 44
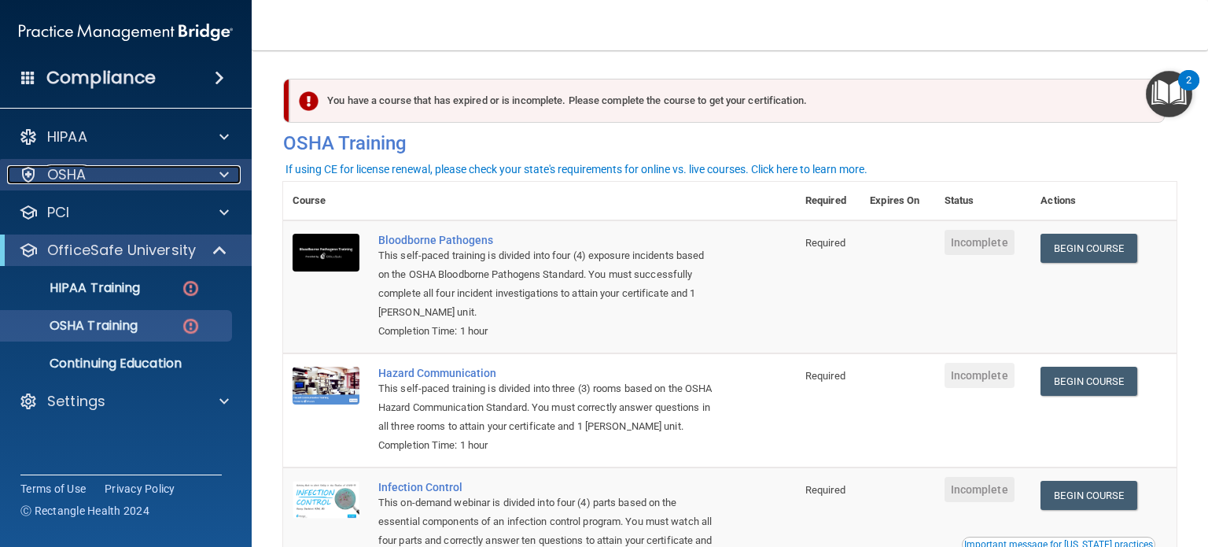
click at [220, 169] on span at bounding box center [223, 174] width 9 height 19
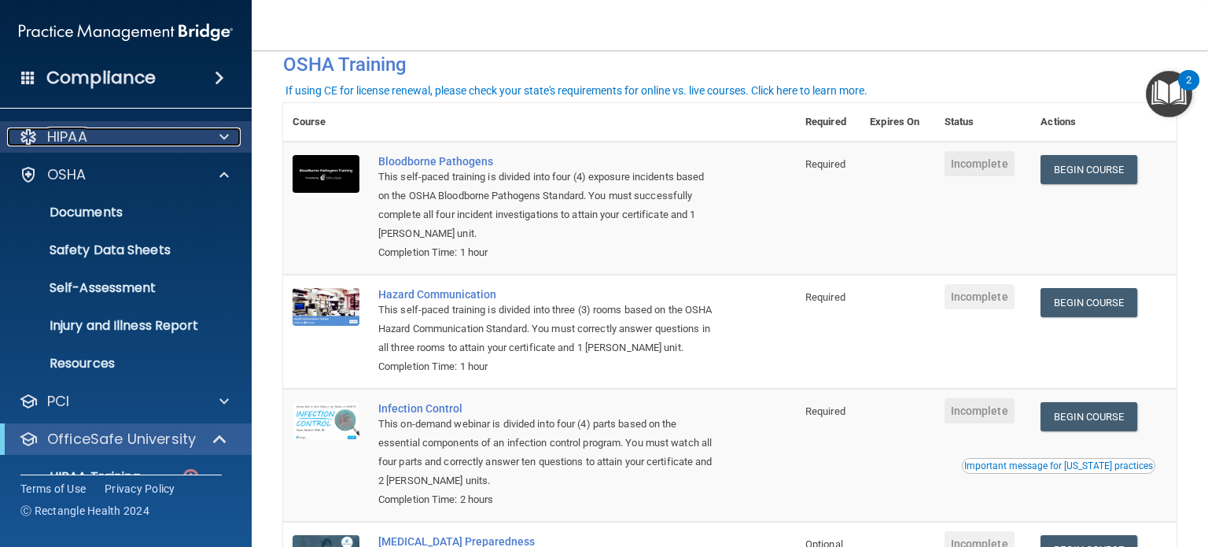
click at [230, 134] on div at bounding box center [221, 136] width 39 height 19
